Goal: Task Accomplishment & Management: Manage account settings

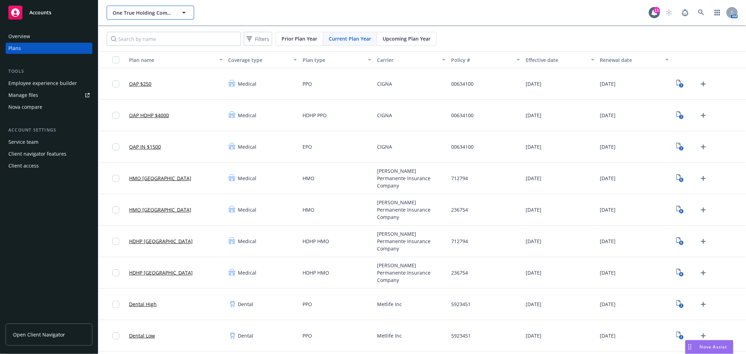
click at [150, 12] on span "One True Holding Company" at bounding box center [143, 12] width 60 height 7
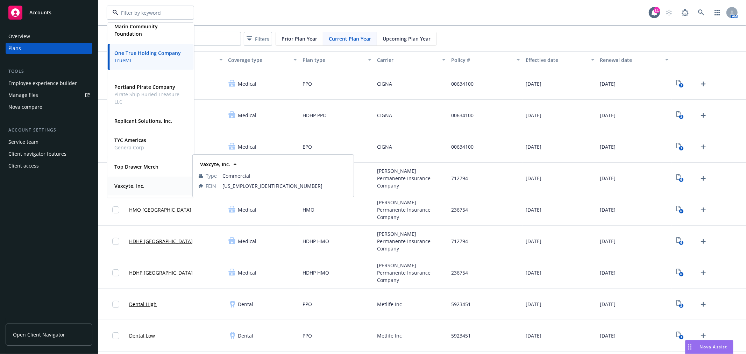
scroll to position [172, 0]
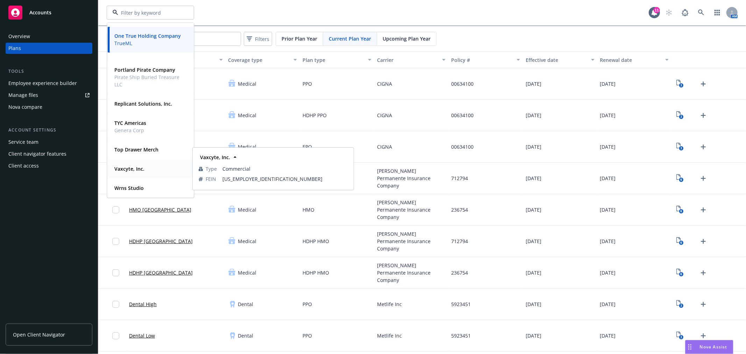
click at [134, 166] on strong "Vaxcyte, Inc." at bounding box center [129, 168] width 30 height 7
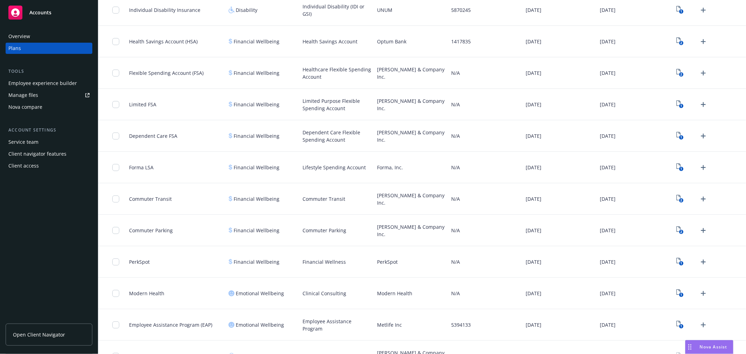
scroll to position [406, 0]
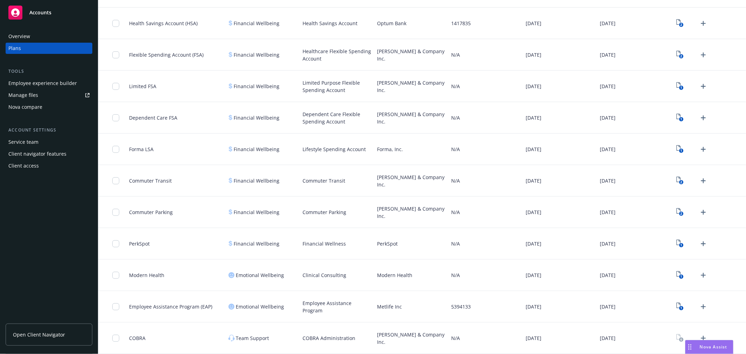
click at [50, 80] on div "Employee experience builder" at bounding box center [42, 83] width 69 height 11
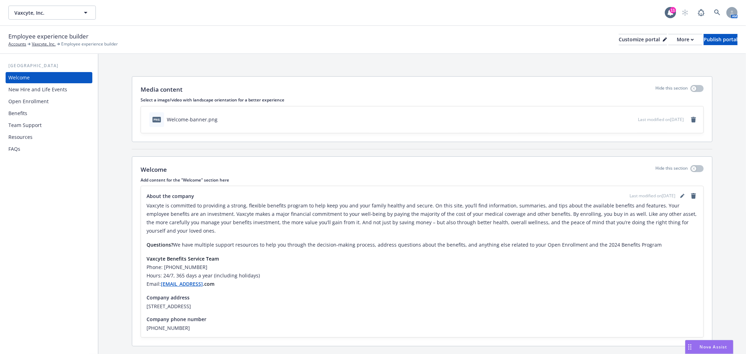
click at [31, 111] on div "Benefits" at bounding box center [48, 113] width 81 height 11
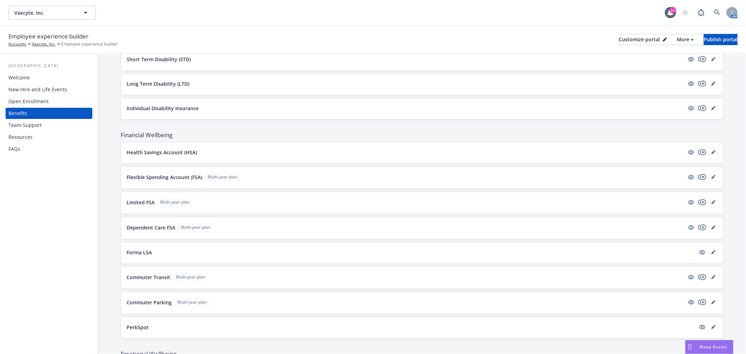
scroll to position [465, 0]
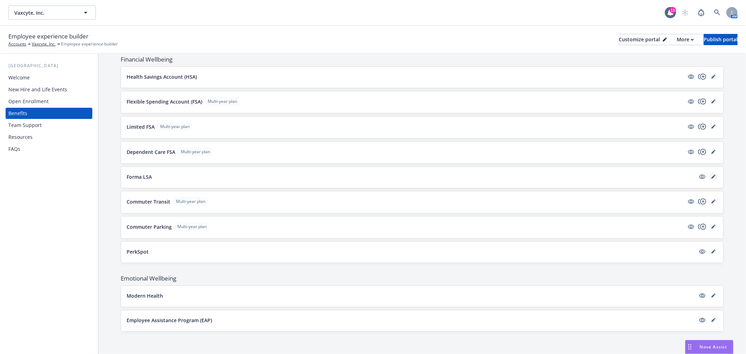
click at [709, 175] on link "editPencil" at bounding box center [713, 176] width 8 height 8
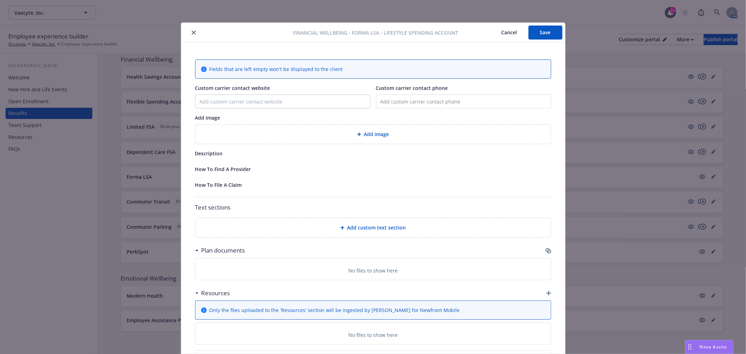
scroll to position [21, 0]
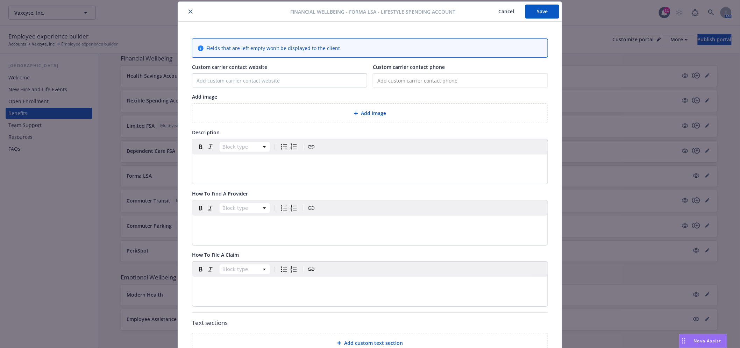
click at [183, 8] on div at bounding box center [235, 11] width 109 height 8
click at [191, 10] on button "close" at bounding box center [190, 11] width 8 height 8
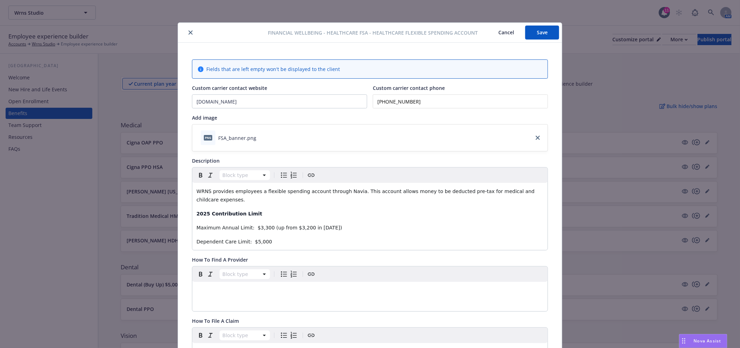
click at [545, 30] on button "Save" at bounding box center [542, 33] width 34 height 14
click at [188, 30] on icon "close" at bounding box center [190, 32] width 4 height 4
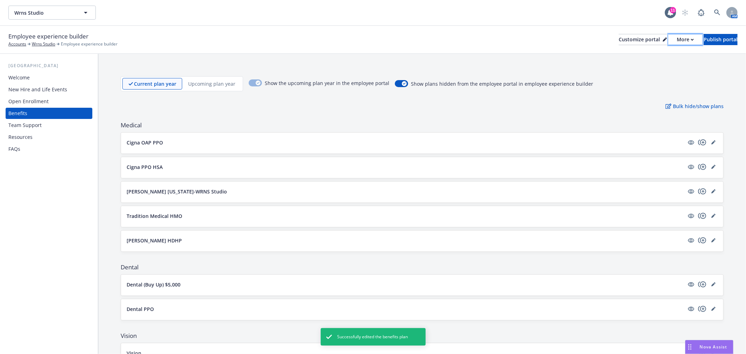
click at [676, 41] on div "More" at bounding box center [684, 39] width 17 height 10
click at [427, 37] on div "Employee experience builder Accounts Wrns Studio Employee experience builder Cu…" at bounding box center [372, 39] width 729 height 15
